Goal: Task Accomplishment & Management: Complete application form

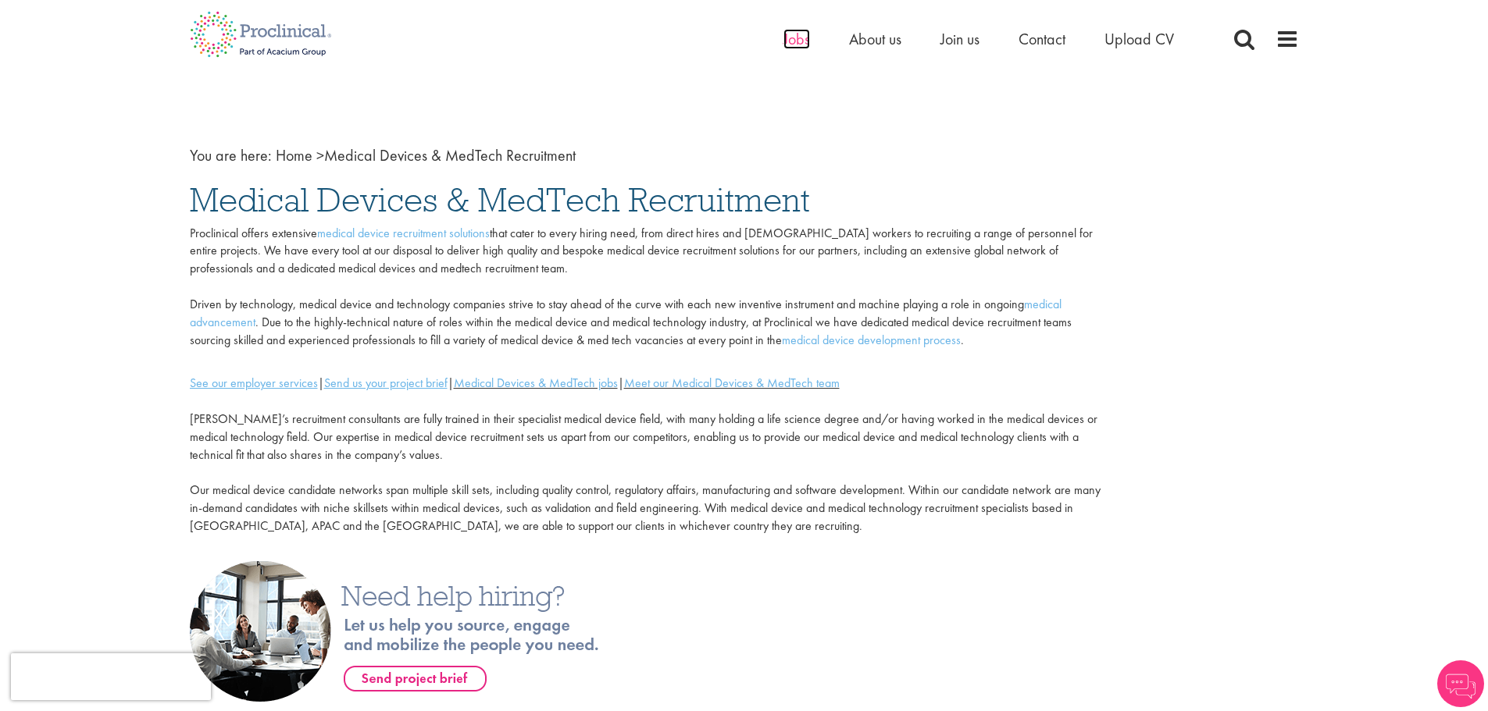
click at [797, 41] on span "Jobs" at bounding box center [796, 39] width 27 height 20
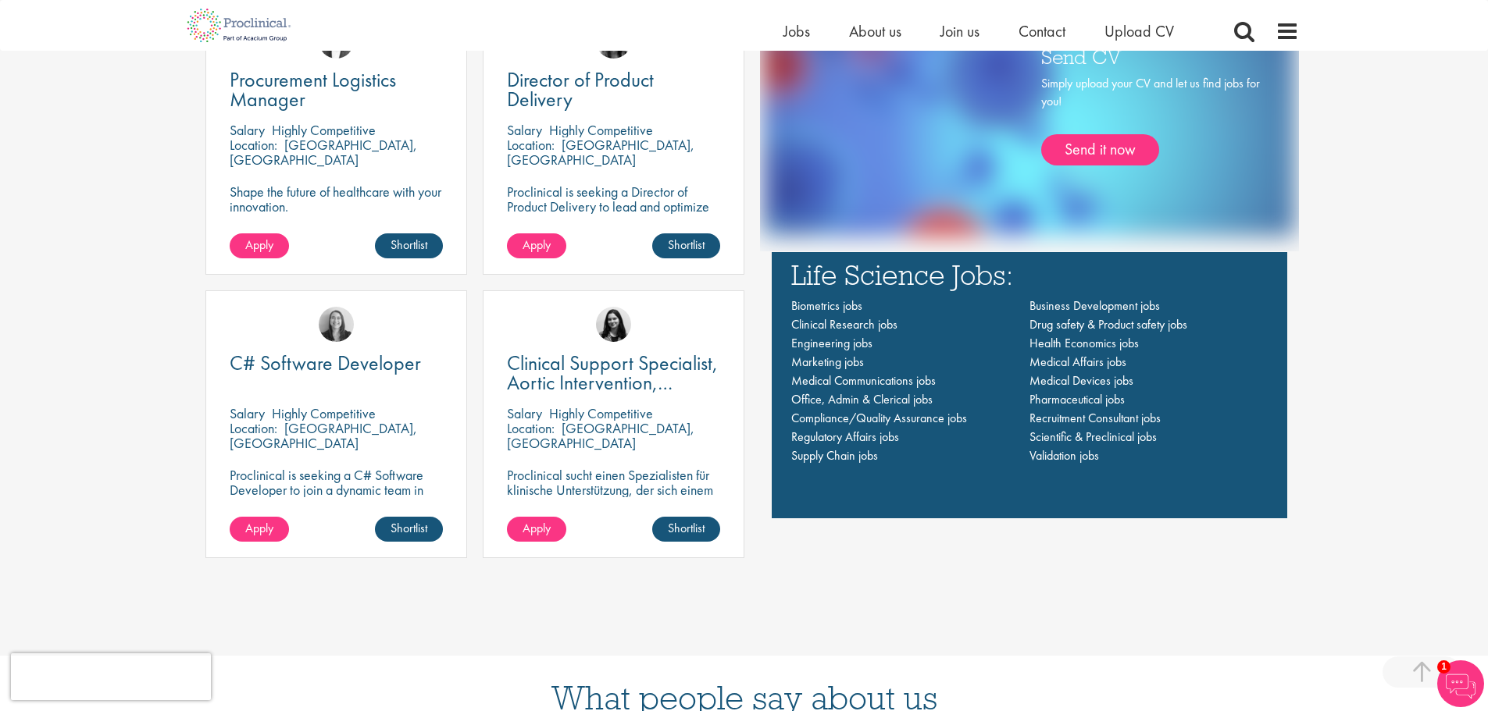
scroll to position [1093, 0]
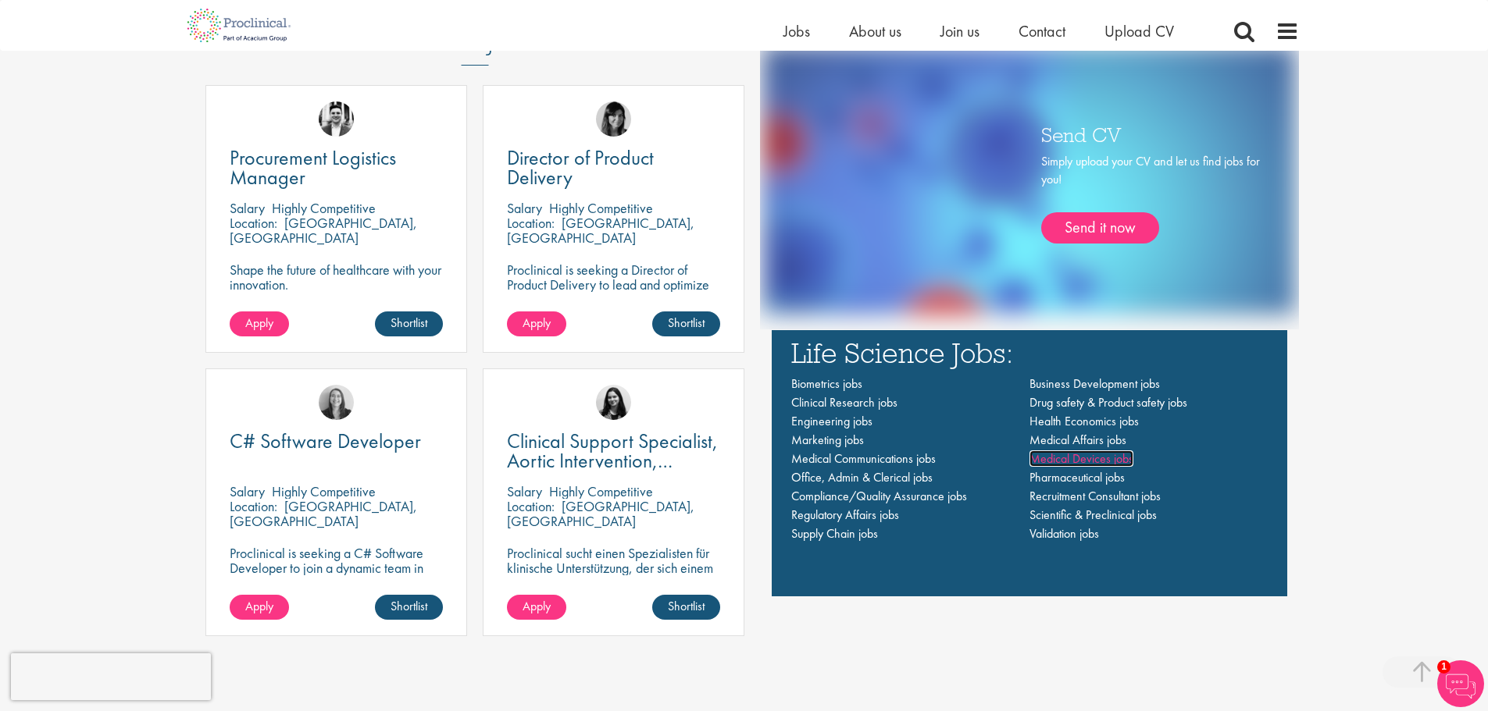
click at [1038, 460] on span "Medical Devices jobs" at bounding box center [1081, 459] width 104 height 16
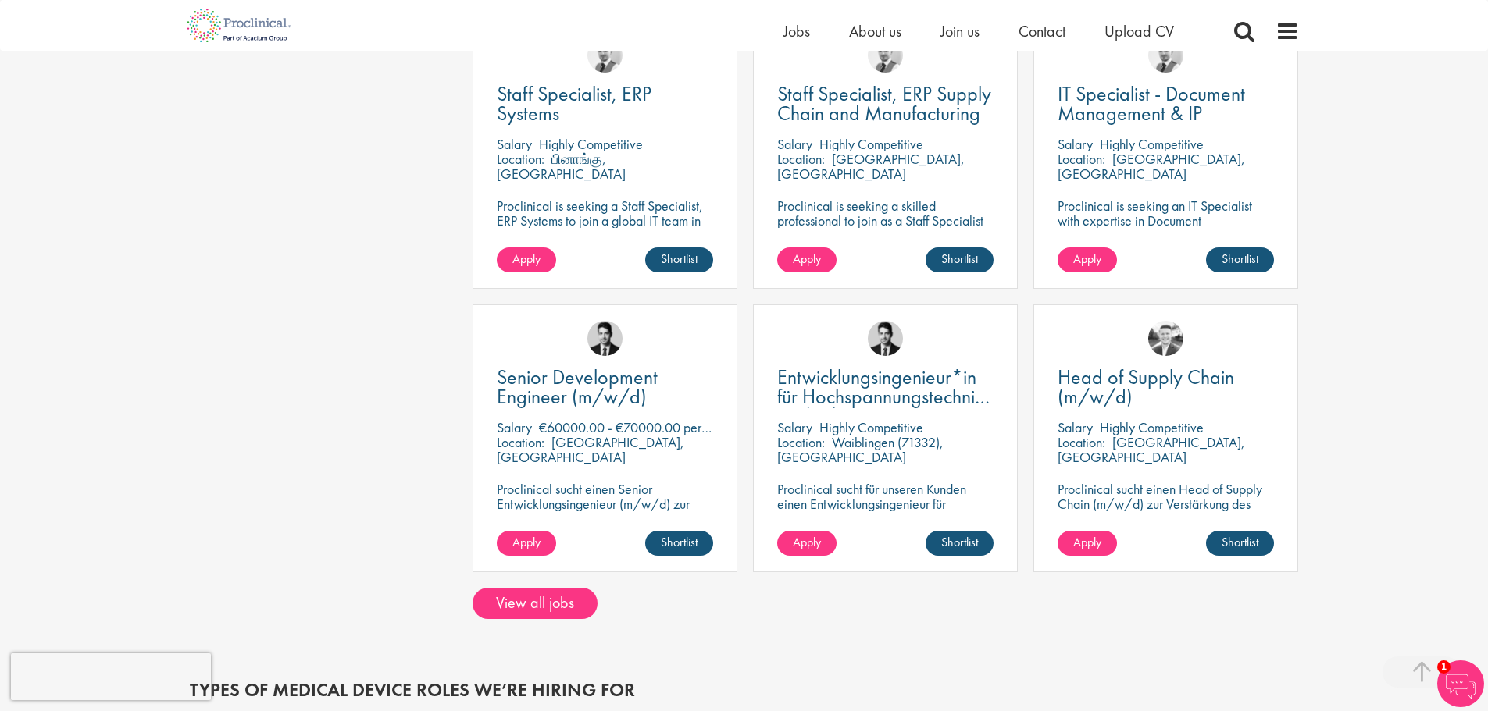
scroll to position [1093, 0]
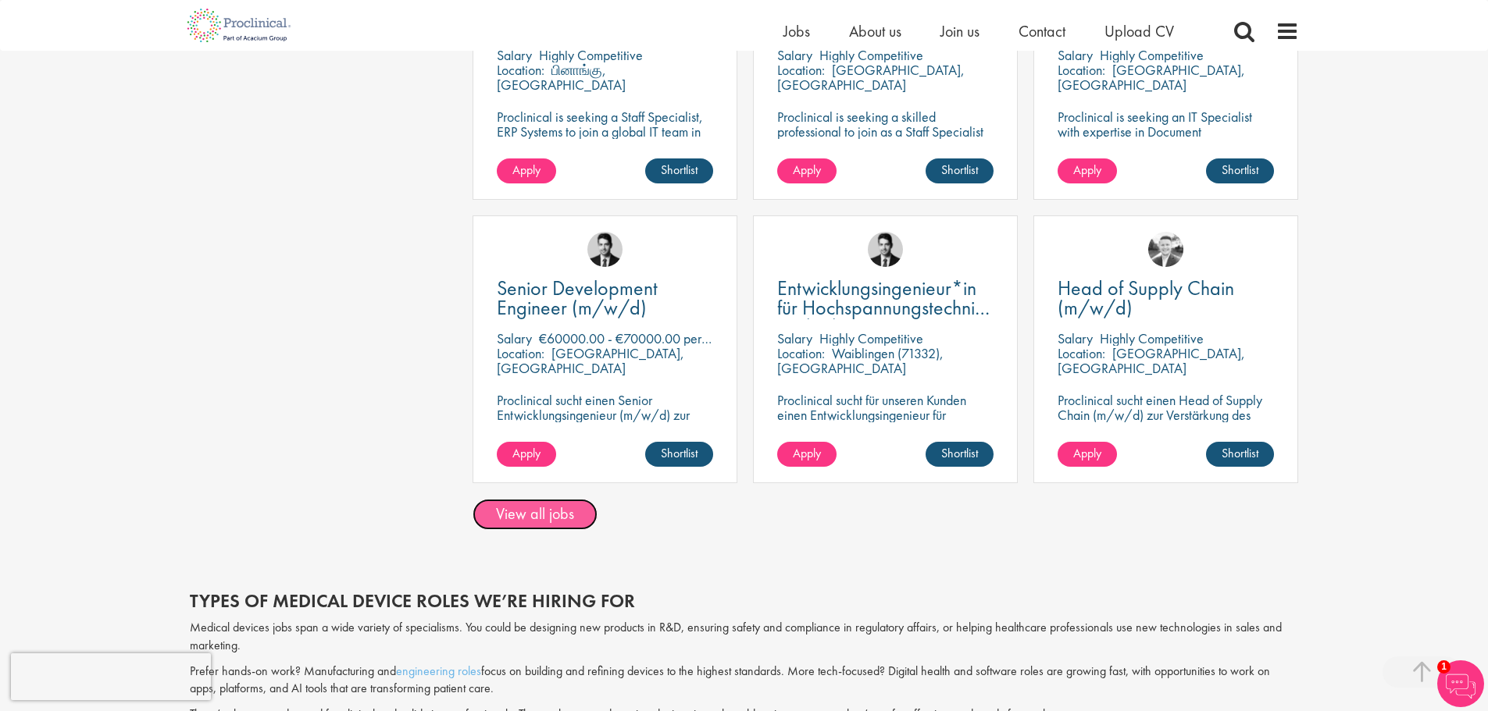
click at [549, 517] on link "View all jobs" at bounding box center [534, 514] width 125 height 31
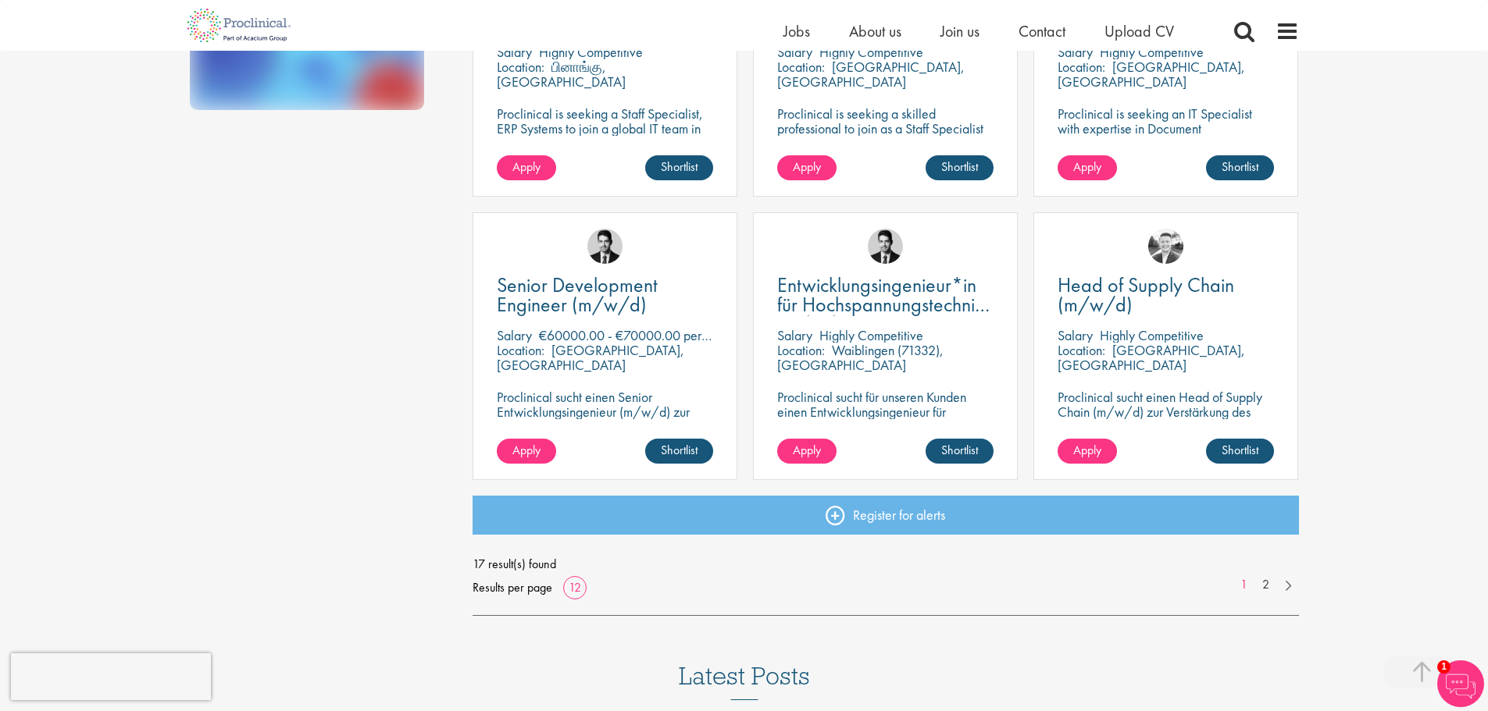
scroll to position [1015, 0]
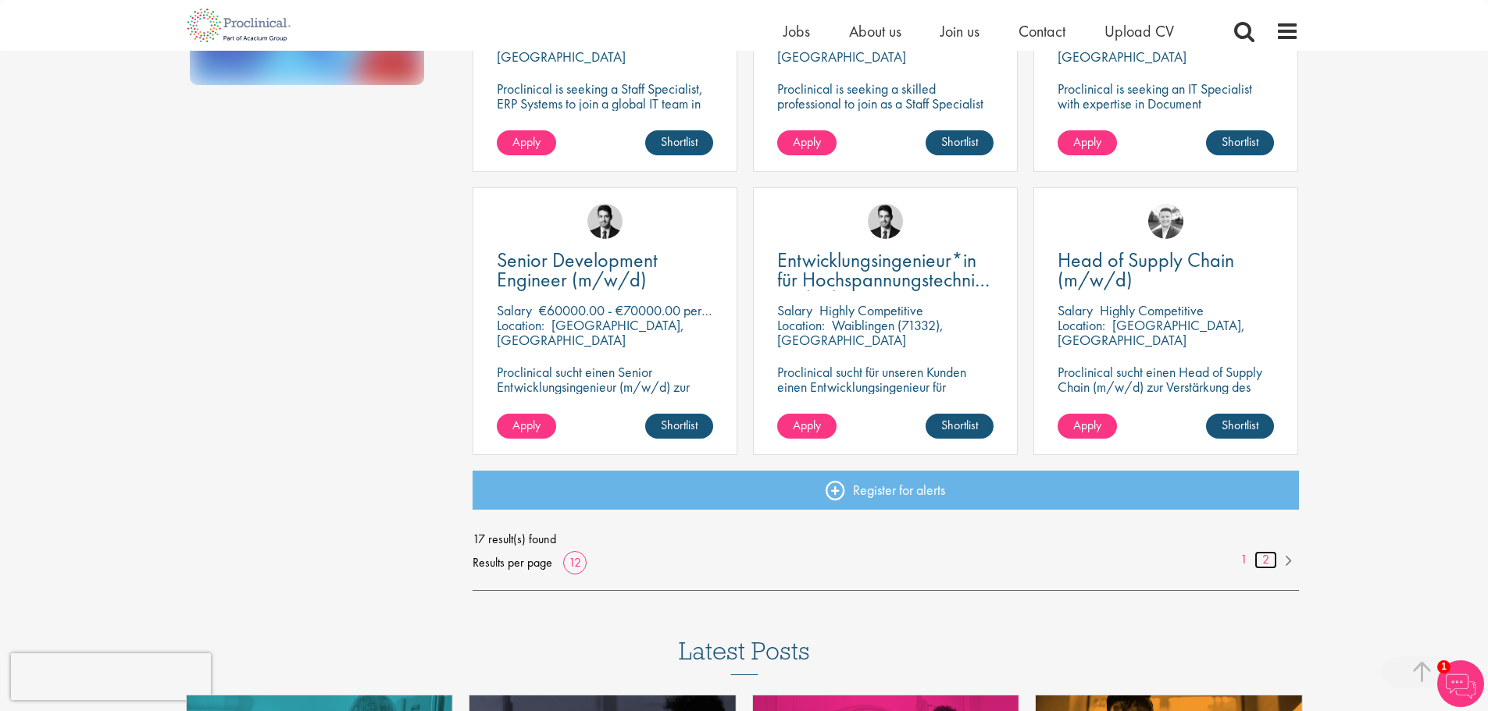
click at [1270, 560] on link "2" at bounding box center [1265, 560] width 23 height 18
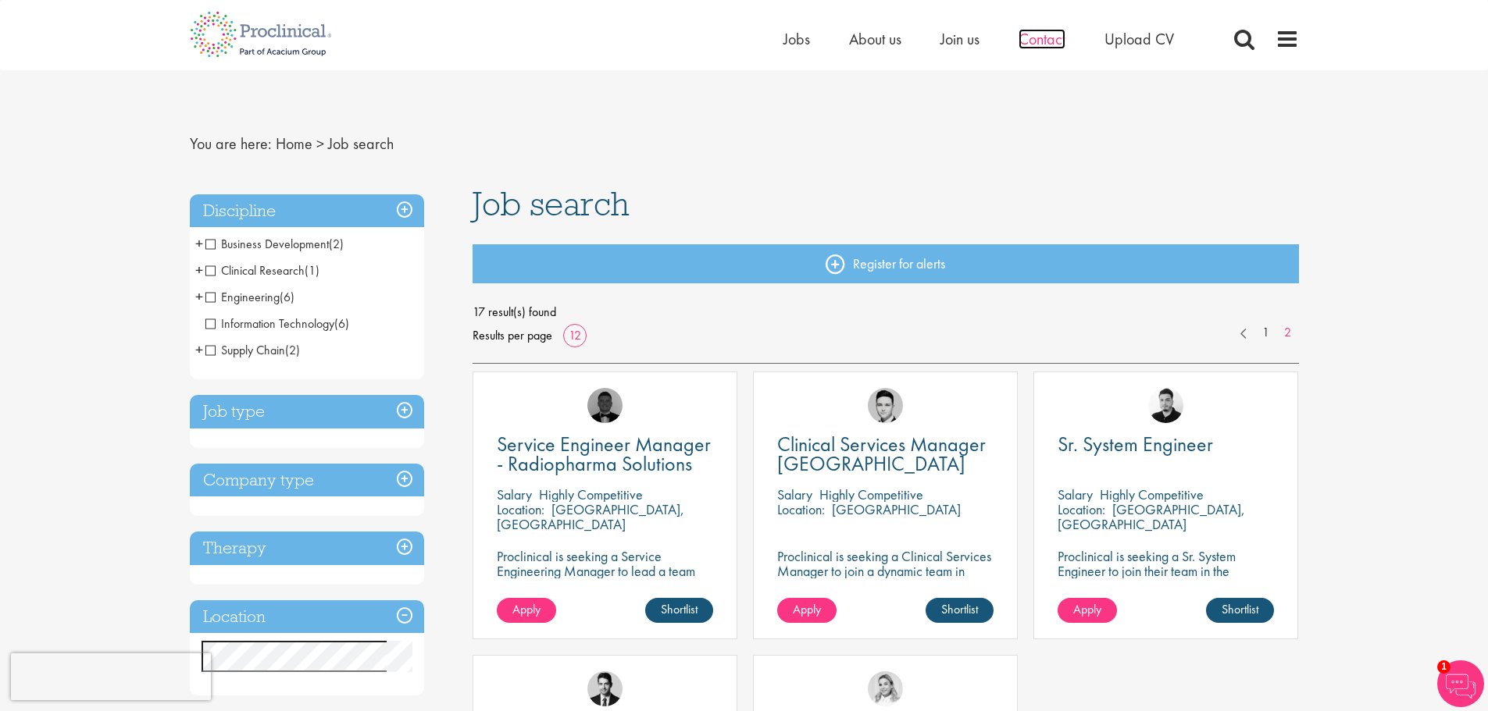
click at [1061, 43] on span "Contact" at bounding box center [1041, 39] width 47 height 20
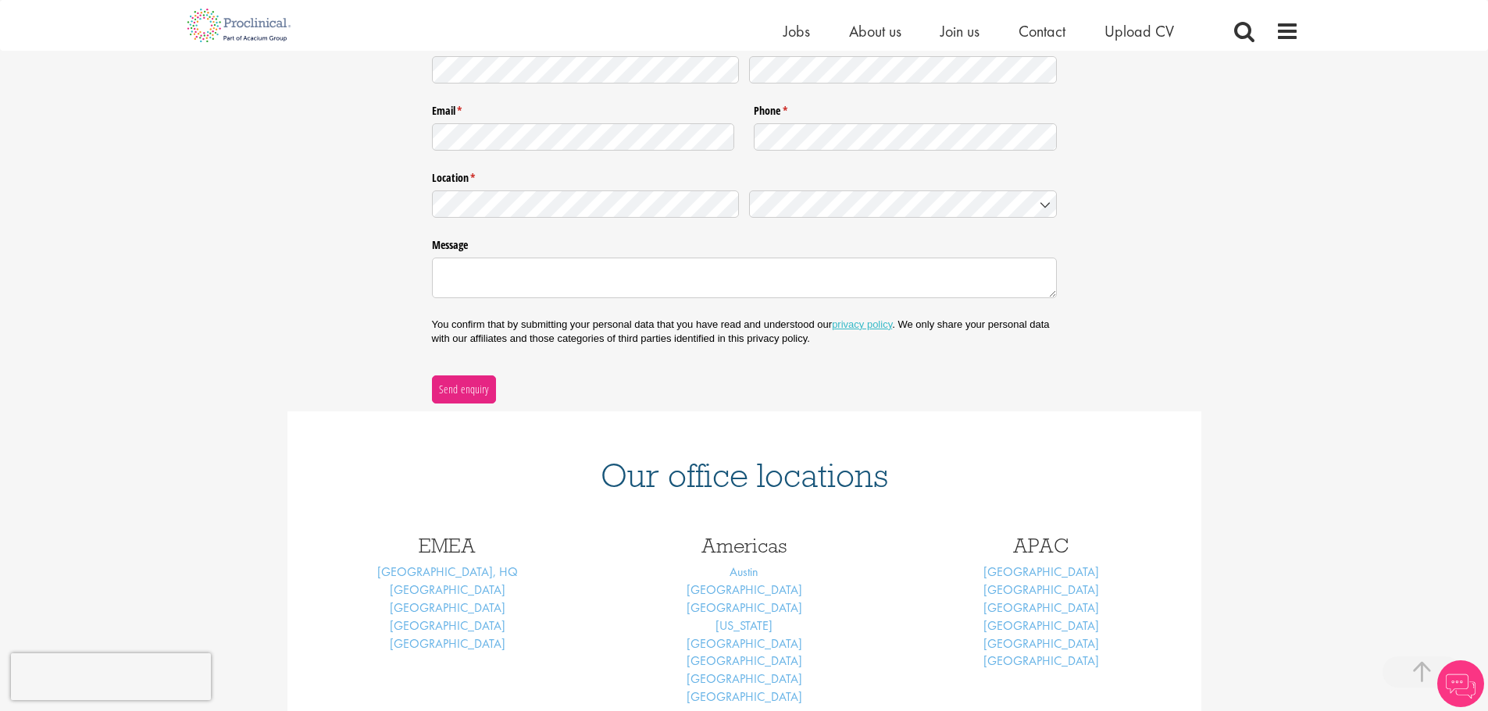
scroll to position [312, 0]
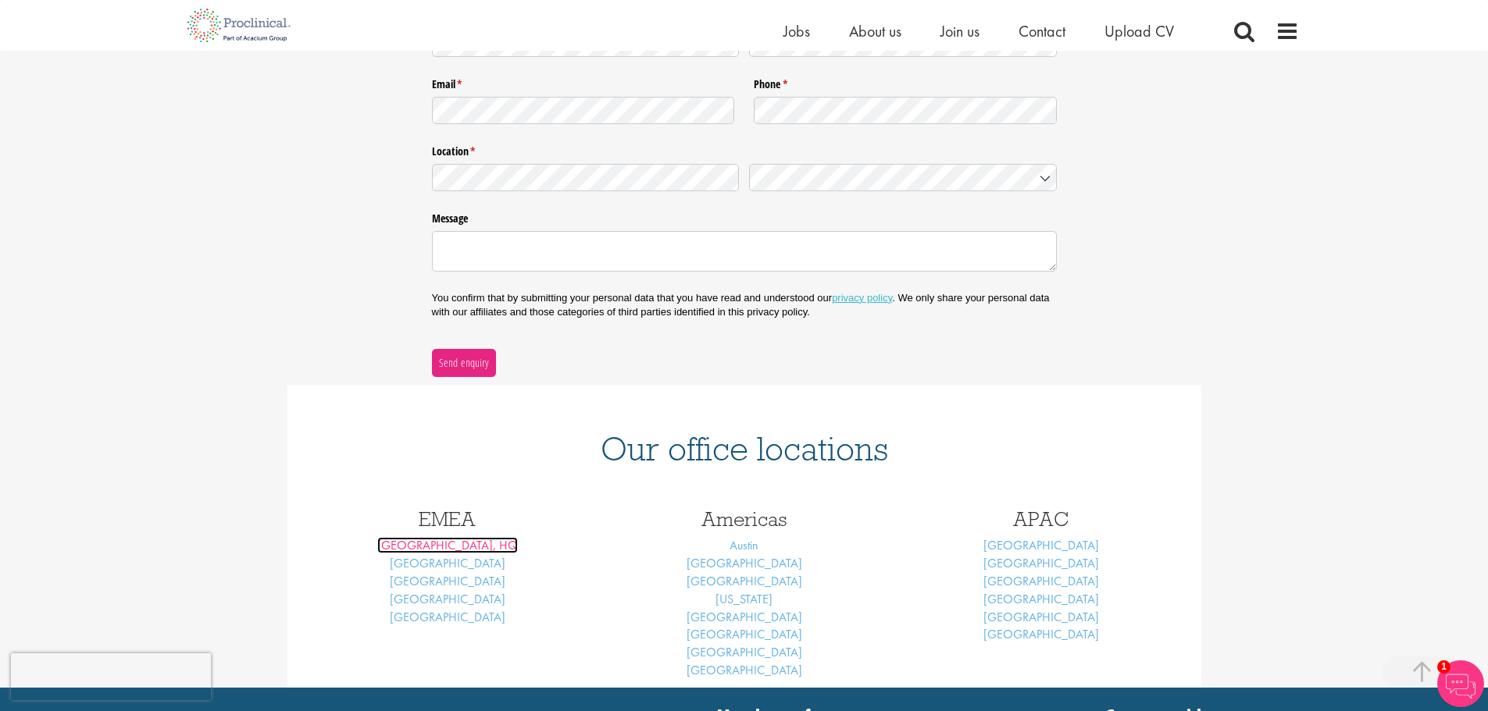
click at [473, 547] on link "London, HQ" at bounding box center [447, 545] width 141 height 16
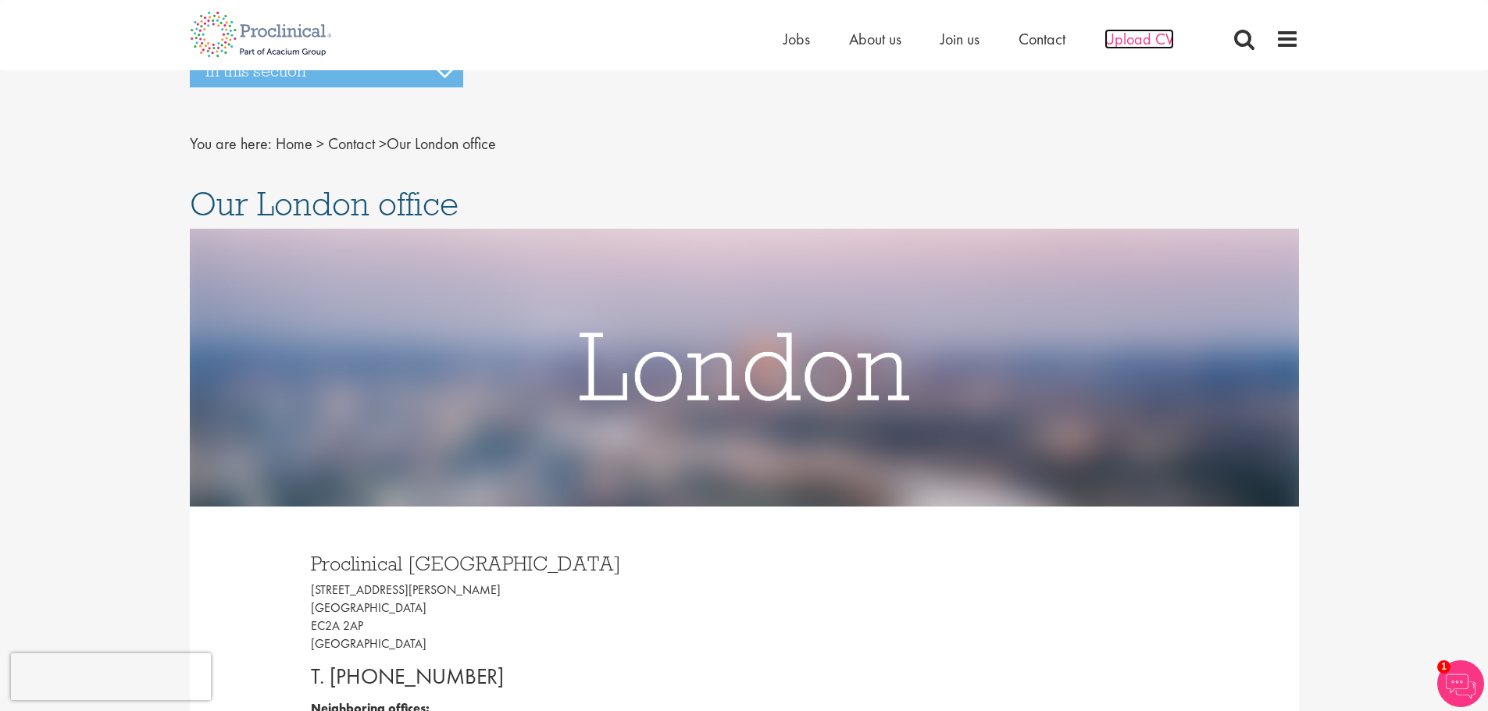
click at [1136, 42] on span "Upload CV" at bounding box center [1139, 39] width 70 height 20
